Goal: Navigation & Orientation: Find specific page/section

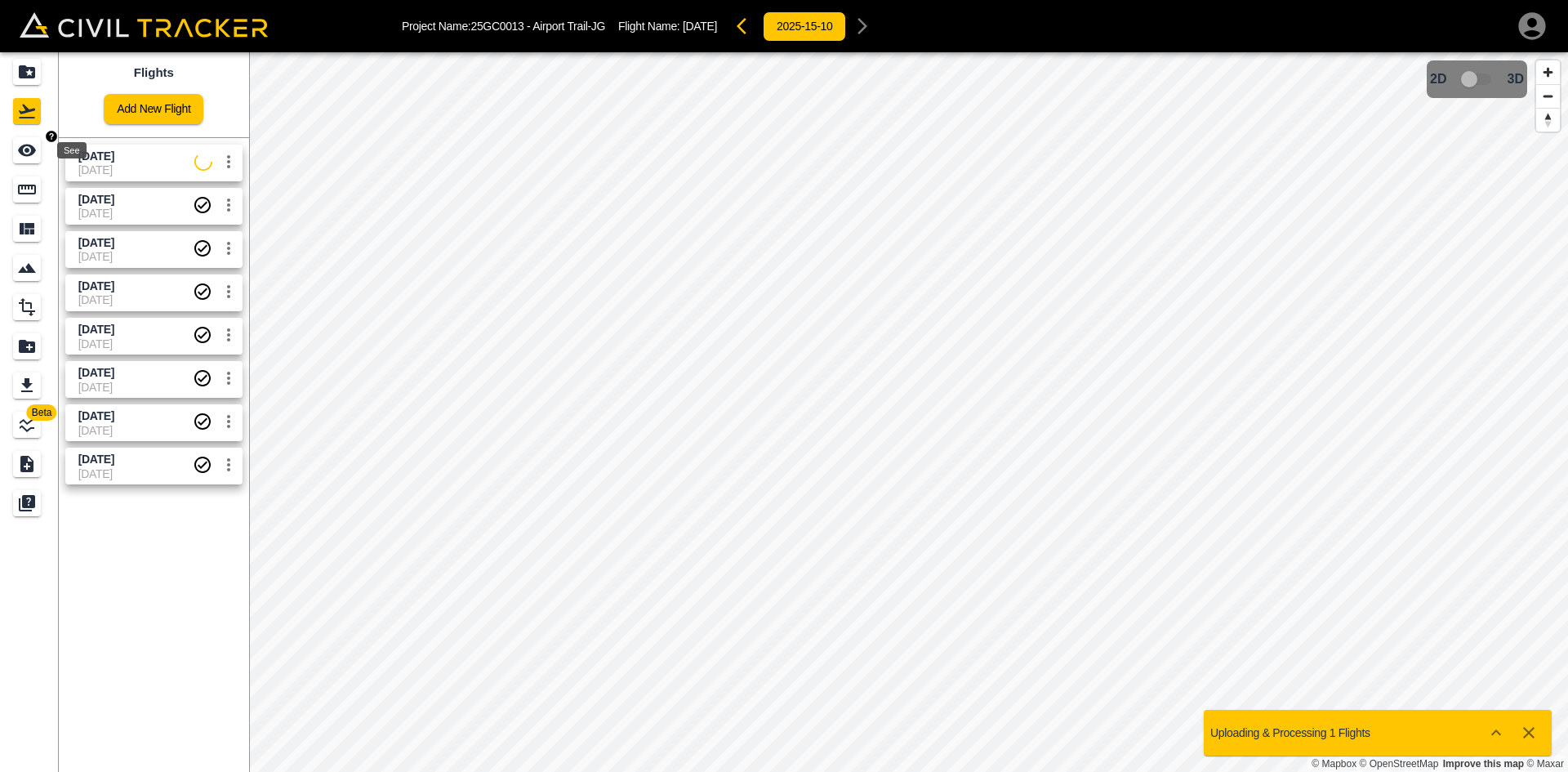
drag, startPoint x: 23, startPoint y: 145, endPoint x: 34, endPoint y: 151, distance: 12.5
click at [23, 145] on icon "See" at bounding box center [27, 150] width 18 height 12
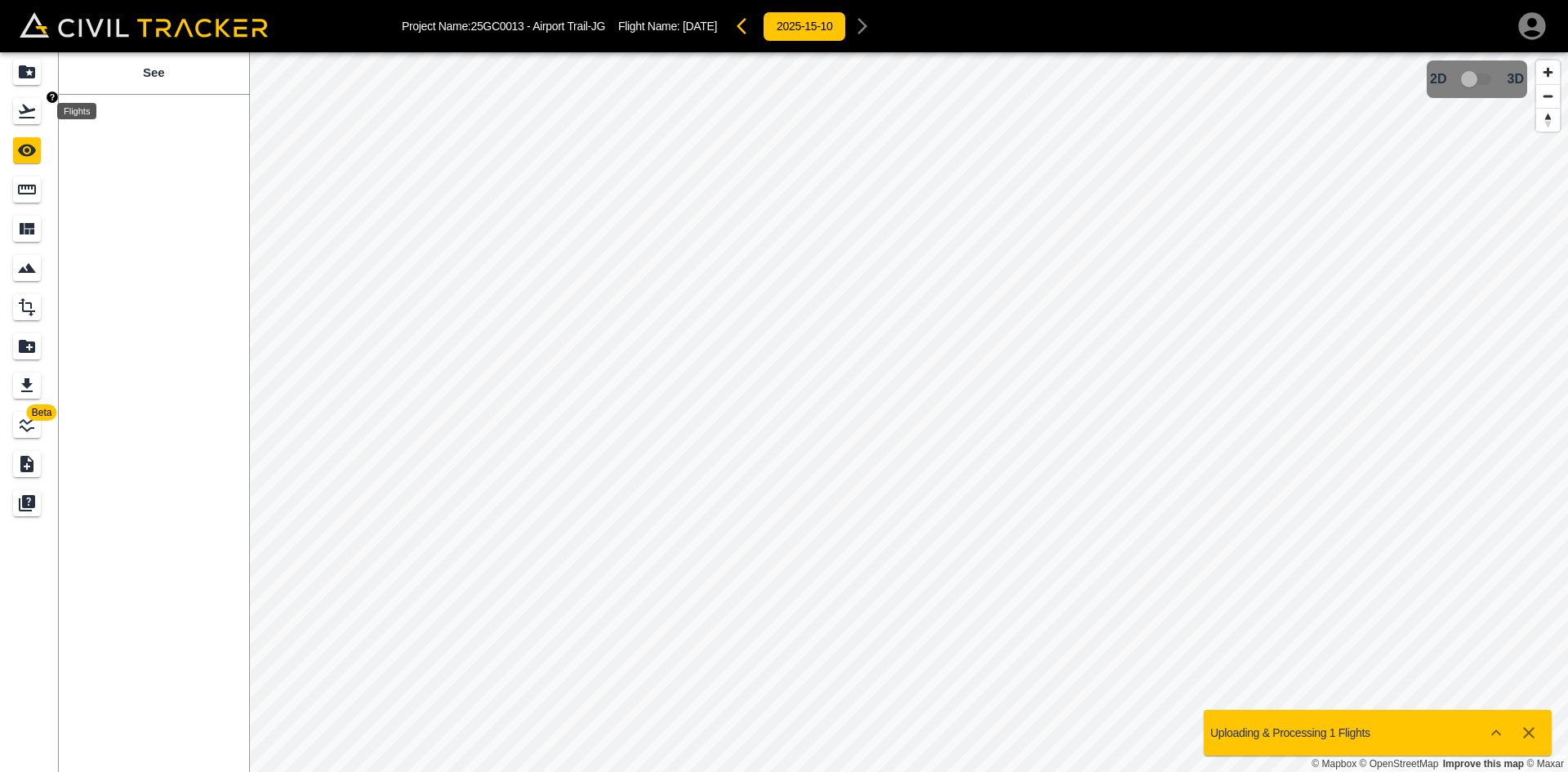
click at [29, 113] on icon "Flights" at bounding box center [26, 110] width 19 height 19
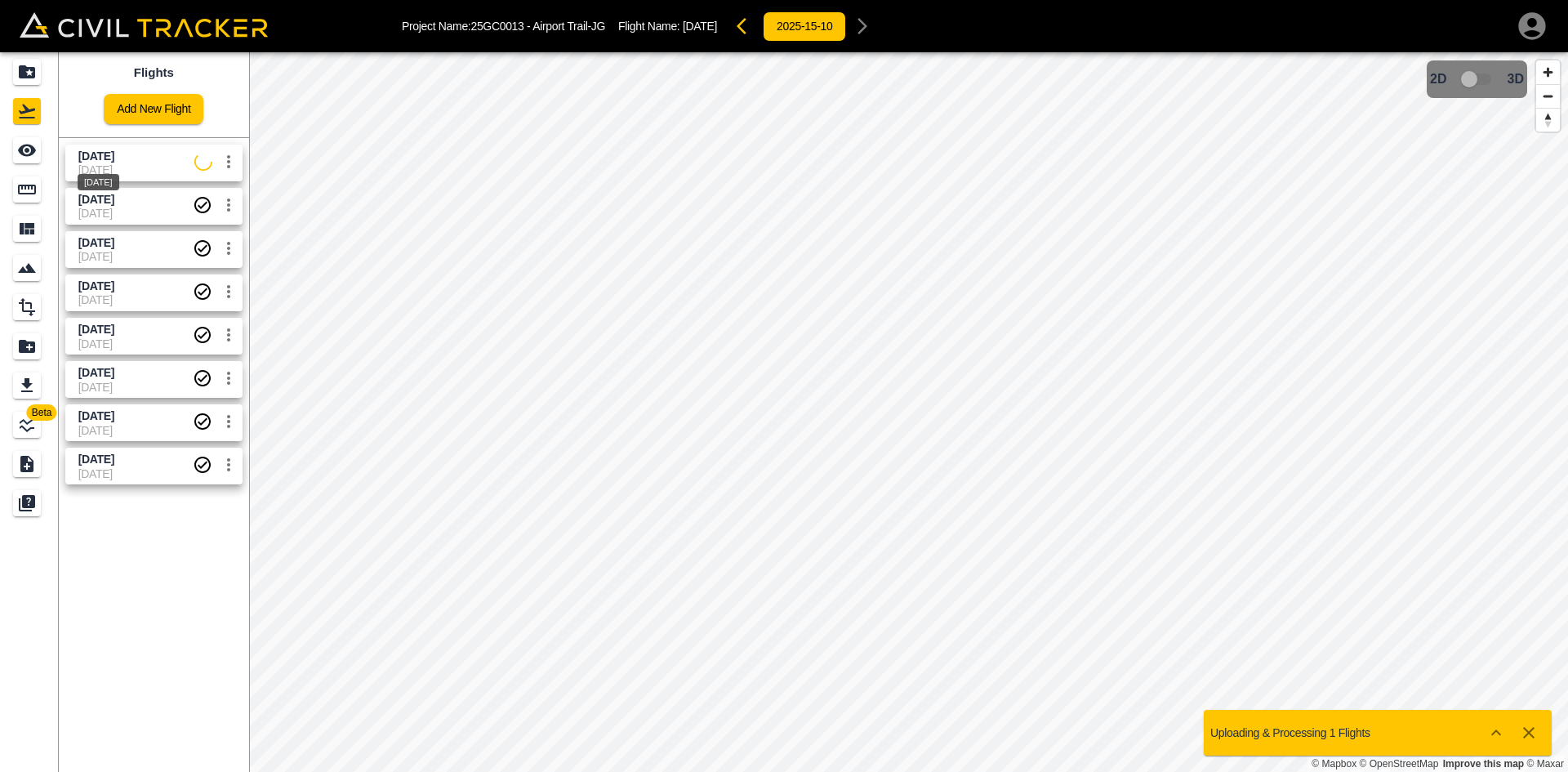
click at [94, 160] on span "[DATE]" at bounding box center [96, 156] width 36 height 13
click at [31, 156] on icon "See" at bounding box center [26, 149] width 19 height 19
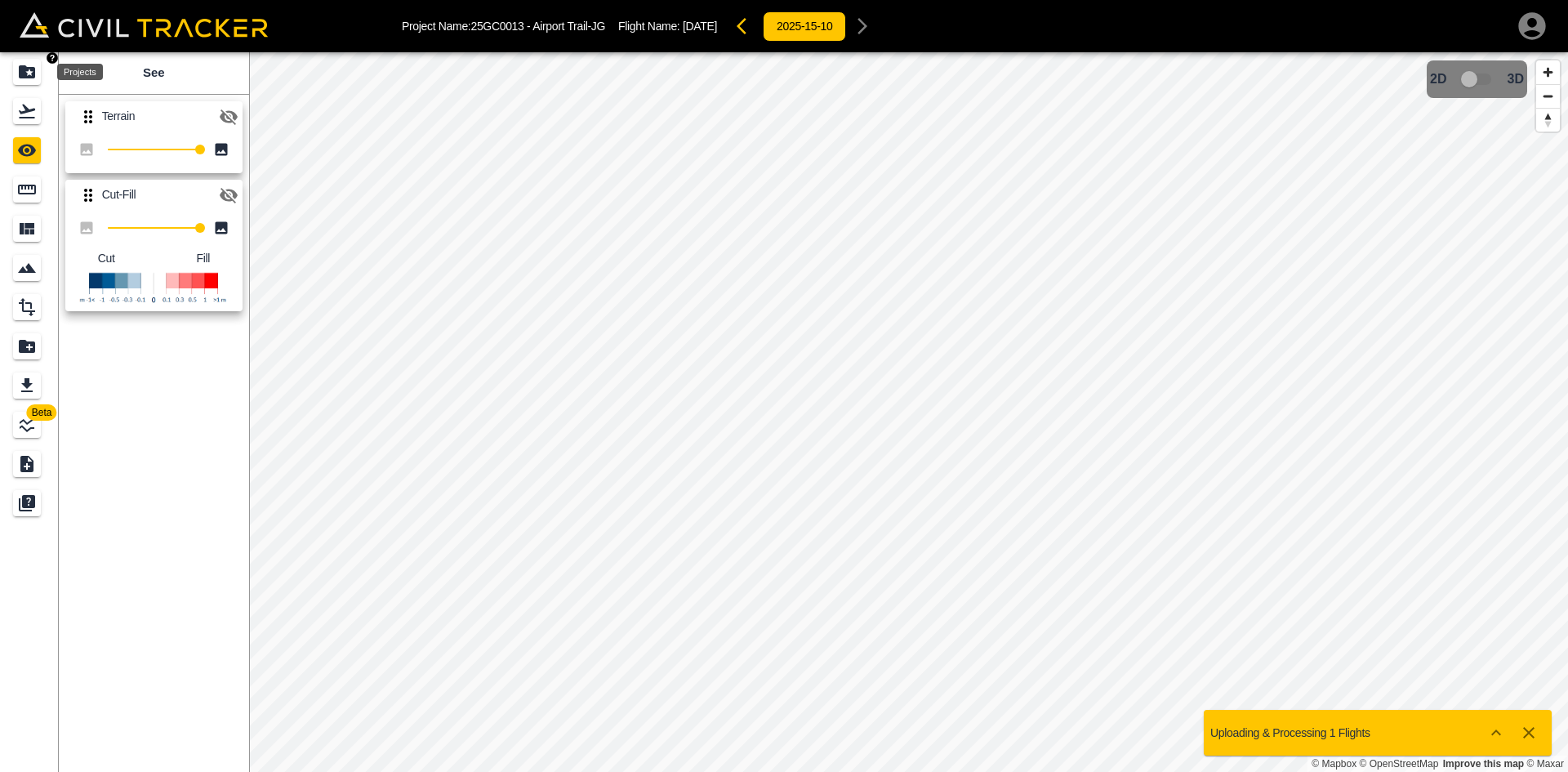
click at [26, 77] on icon "Projects" at bounding box center [27, 72] width 16 height 13
